Goal: Task Accomplishment & Management: Manage account settings

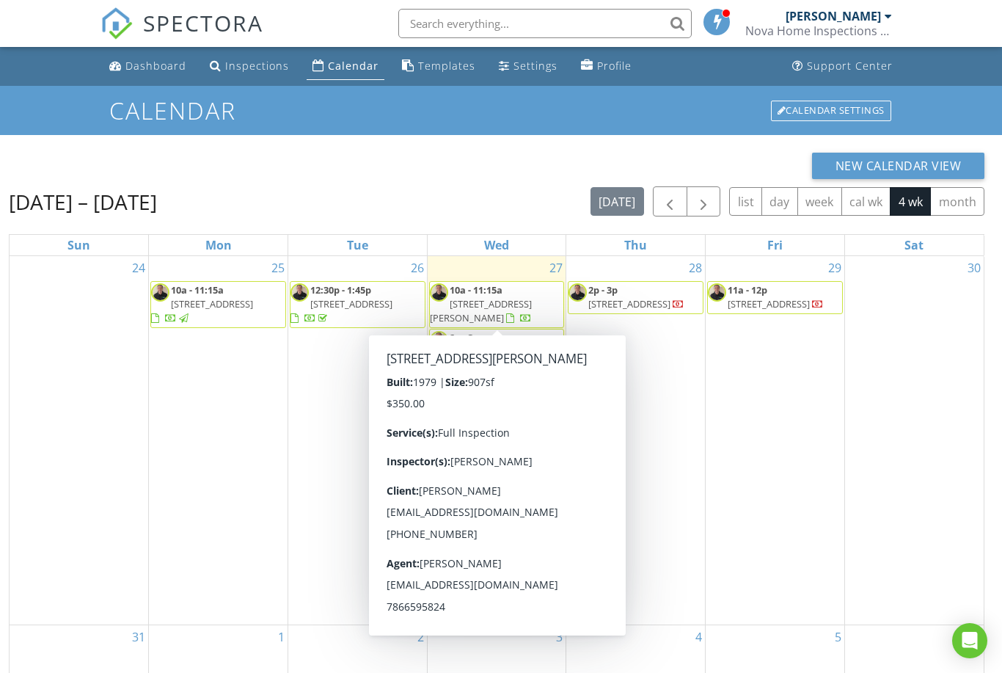
click at [147, 62] on div "Dashboard" at bounding box center [155, 66] width 61 height 14
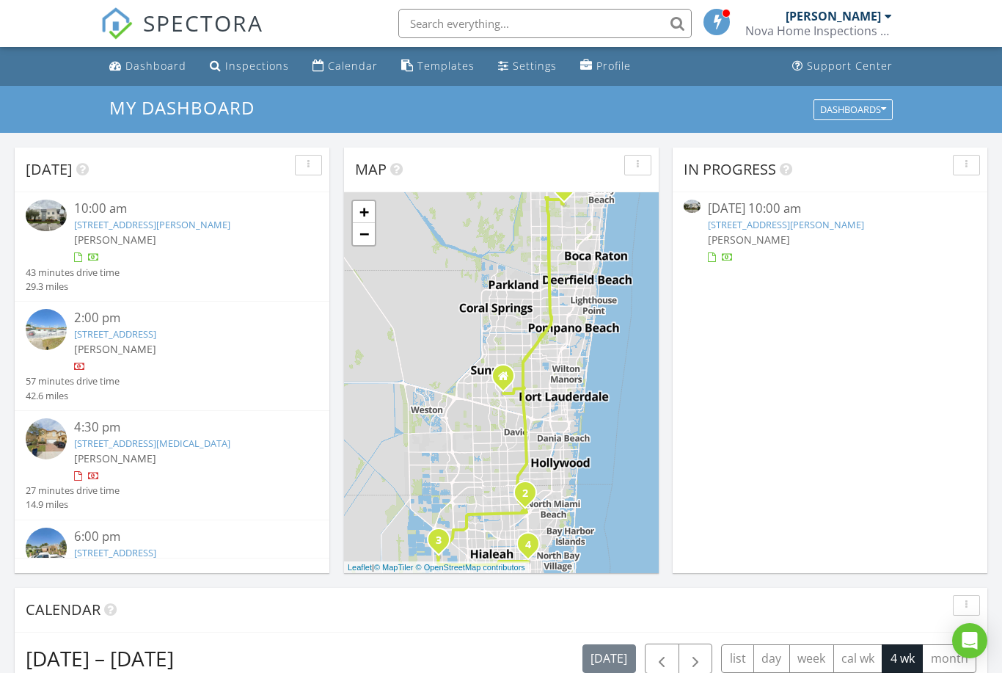
scroll to position [40, 0]
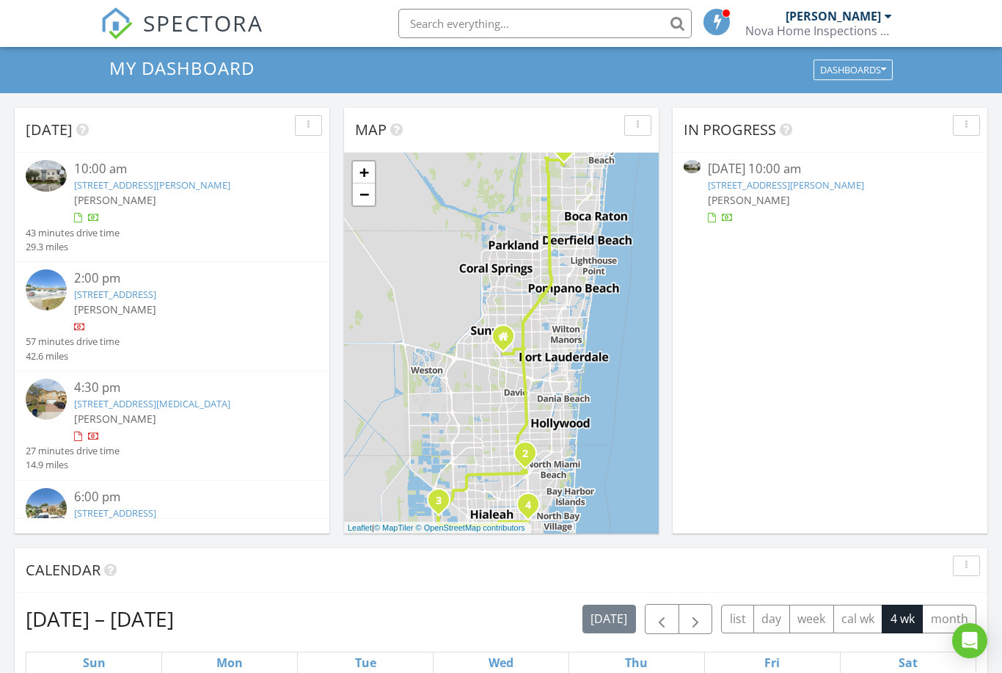
click at [109, 195] on span "[PERSON_NAME]" at bounding box center [115, 200] width 82 height 14
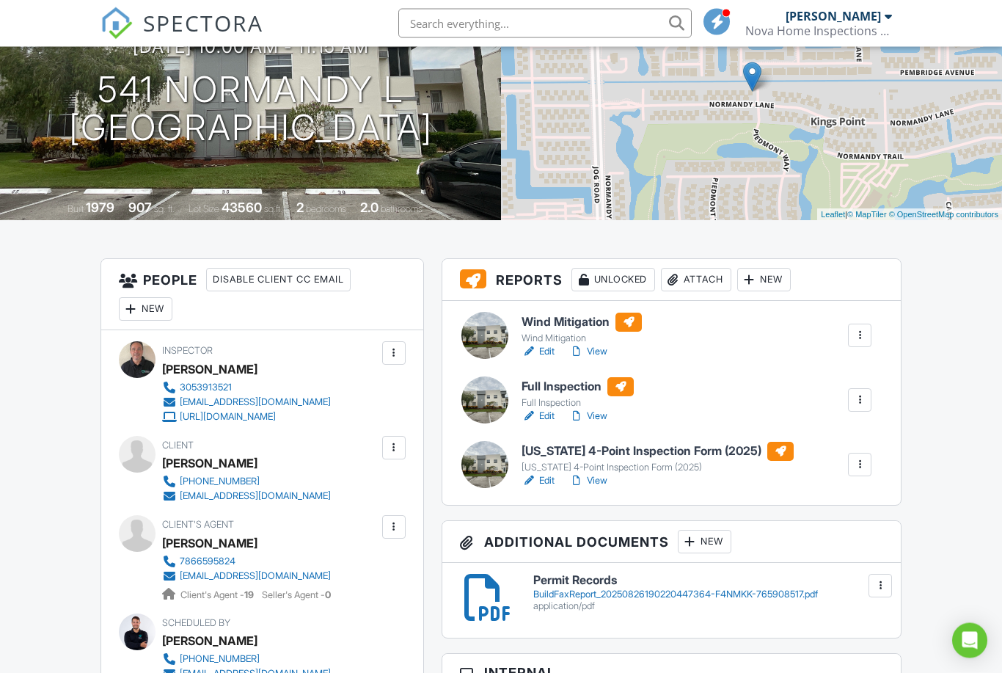
scroll to position [177, 0]
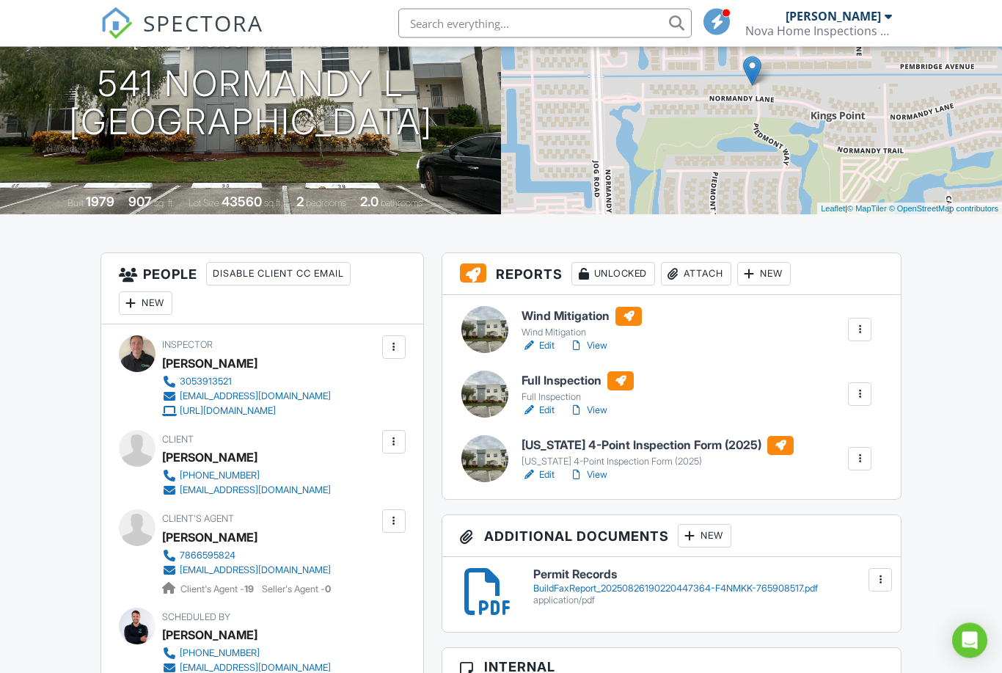
click at [556, 332] on div "Wind Mitigation" at bounding box center [582, 333] width 120 height 12
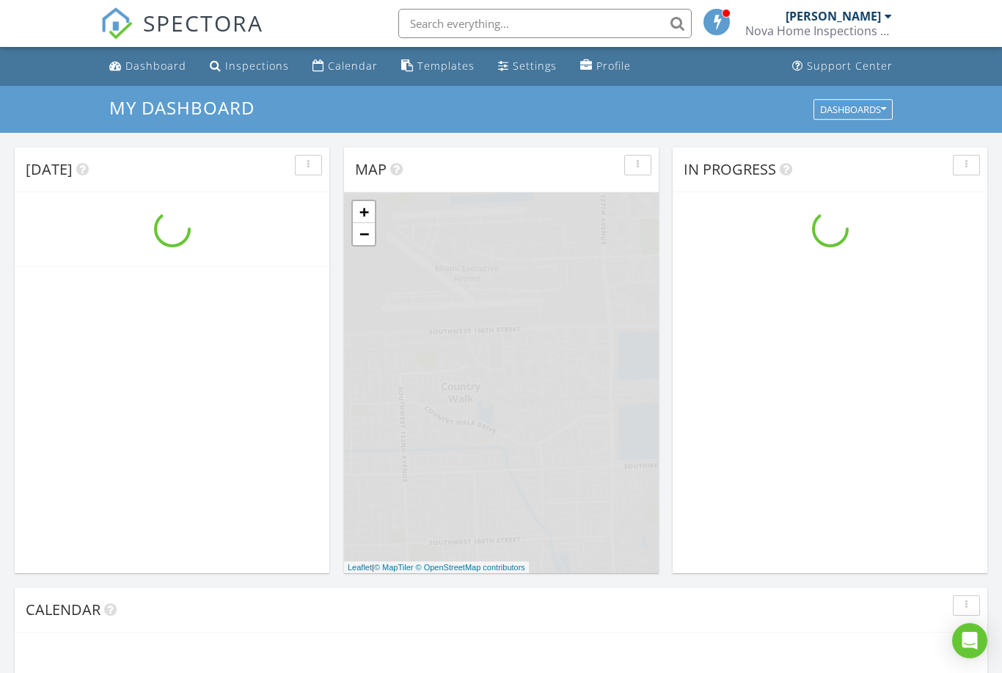
scroll to position [1336, 1003]
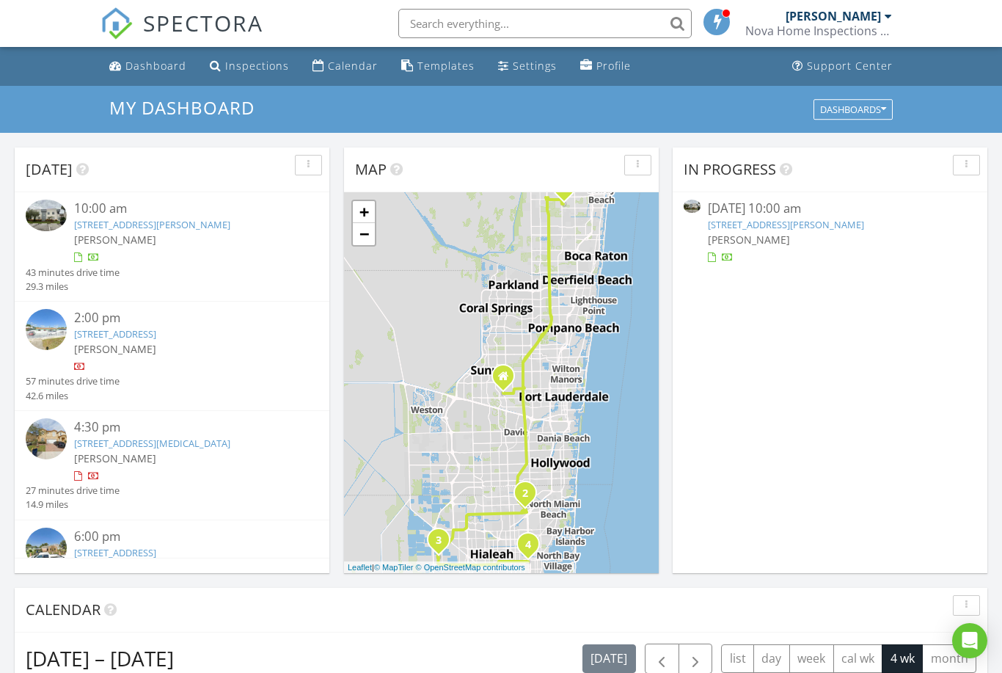
click at [92, 230] on div "[STREET_ADDRESS][PERSON_NAME]" at bounding box center [183, 225] width 219 height 14
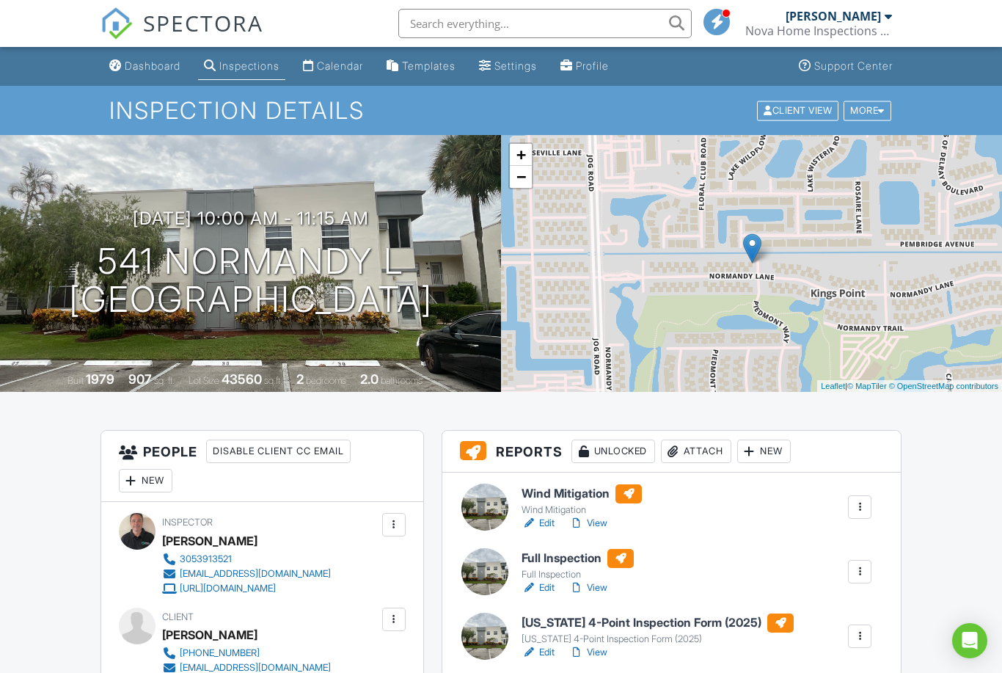
click at [542, 633] on div "[US_STATE] 4-Point Inspection Form (2025)" at bounding box center [658, 639] width 272 height 12
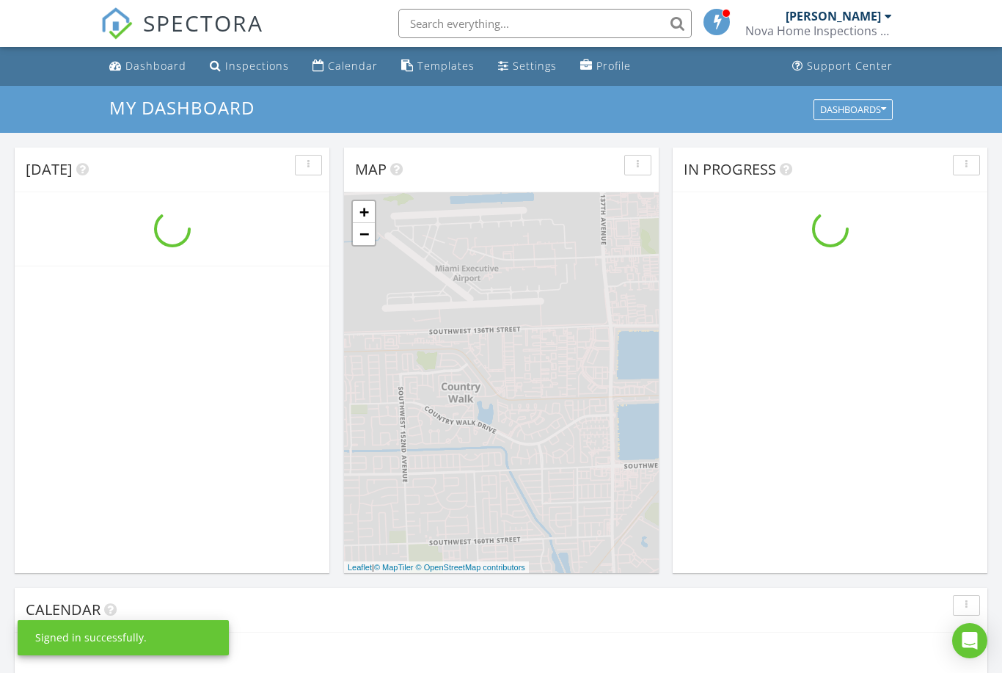
scroll to position [1336, 1003]
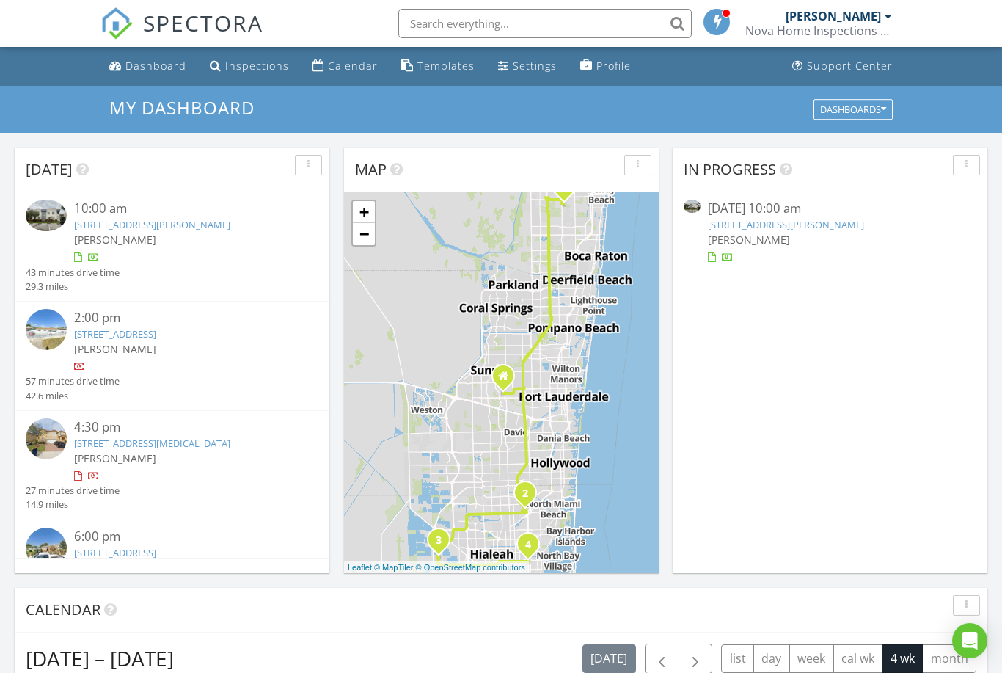
click at [105, 233] on span "[PERSON_NAME]" at bounding box center [115, 240] width 82 height 14
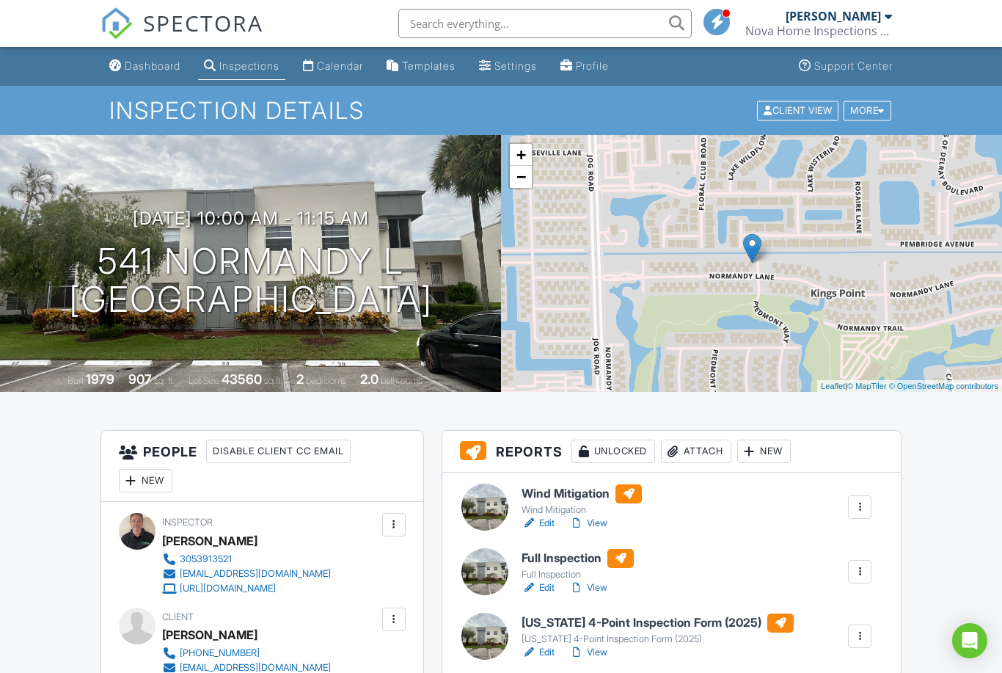
click at [595, 561] on h6 "Full Inspection" at bounding box center [578, 558] width 112 height 19
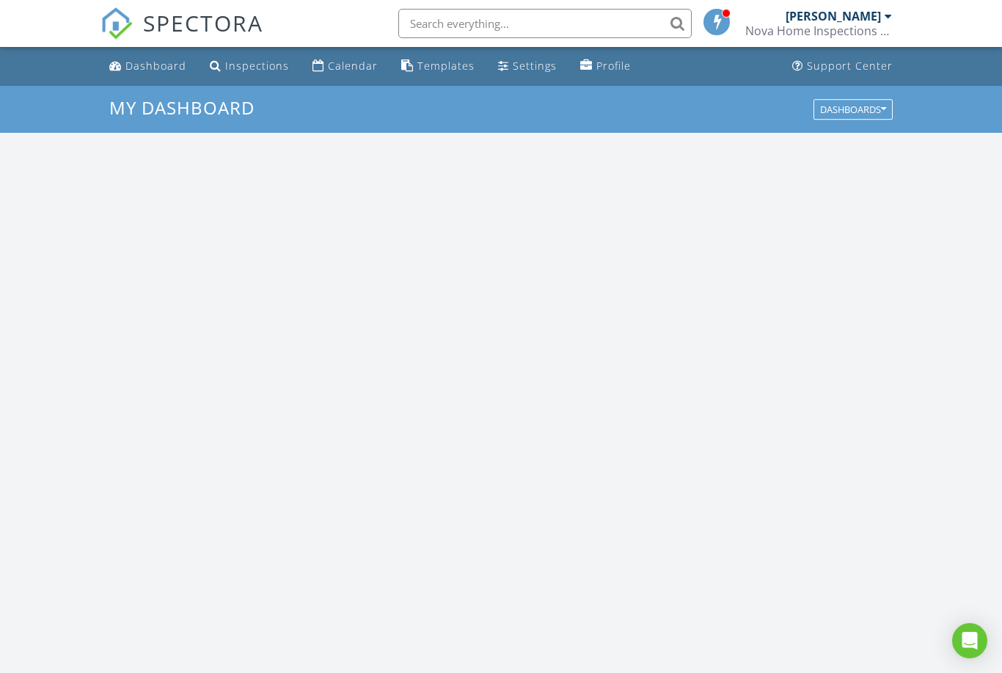
scroll to position [1336, 1003]
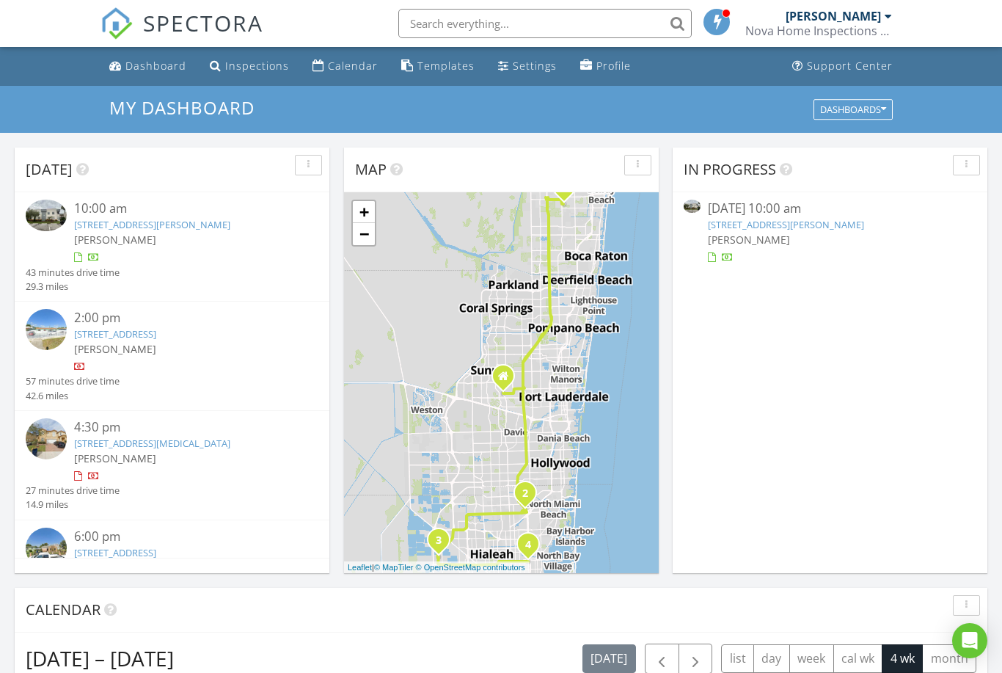
click at [123, 338] on link "801 NW 171st Ter, MIAMI GARDENS, FL 33169" at bounding box center [115, 333] width 82 height 13
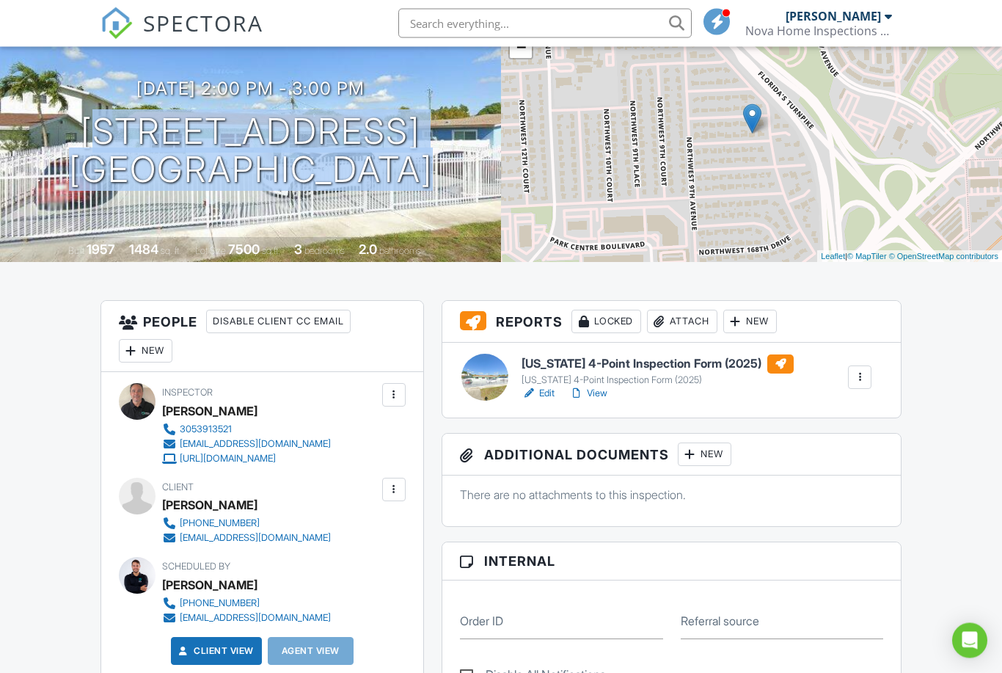
click at [704, 447] on div "New" at bounding box center [705, 454] width 54 height 23
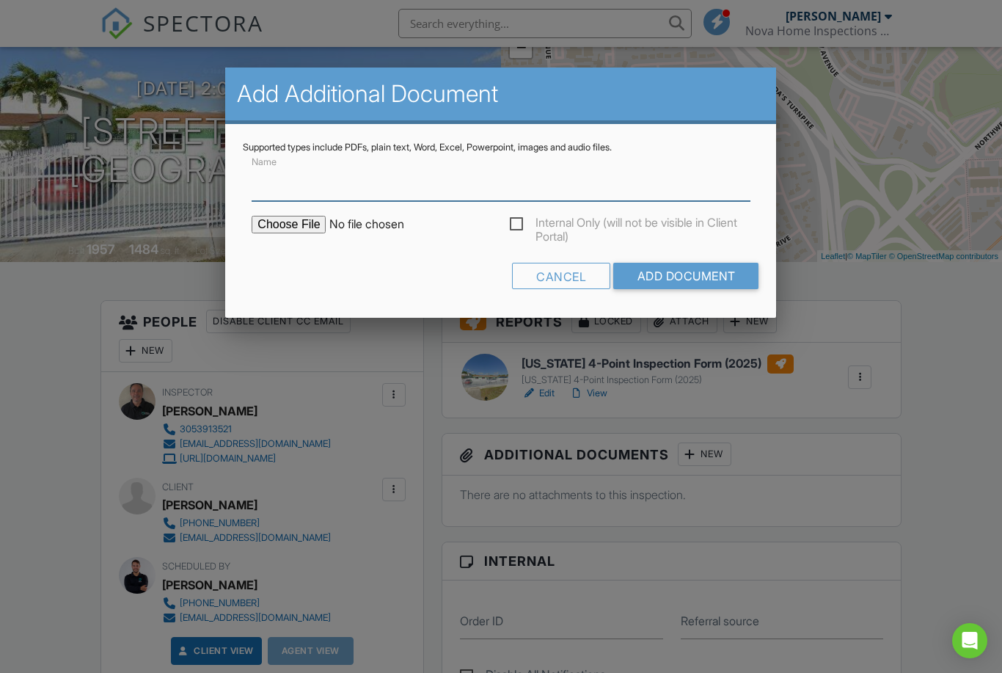
click at [307, 201] on input "Name" at bounding box center [501, 183] width 498 height 36
type input "Permit Records"
click at [313, 231] on input "file" at bounding box center [376, 225] width 249 height 18
type input "C:\fakepath\BuildFaxReport_20250827131513460809-BN5613-766053178.pdf"
click at [701, 277] on input "Add Document" at bounding box center [686, 276] width 145 height 26
